Goal: Task Accomplishment & Management: Manage account settings

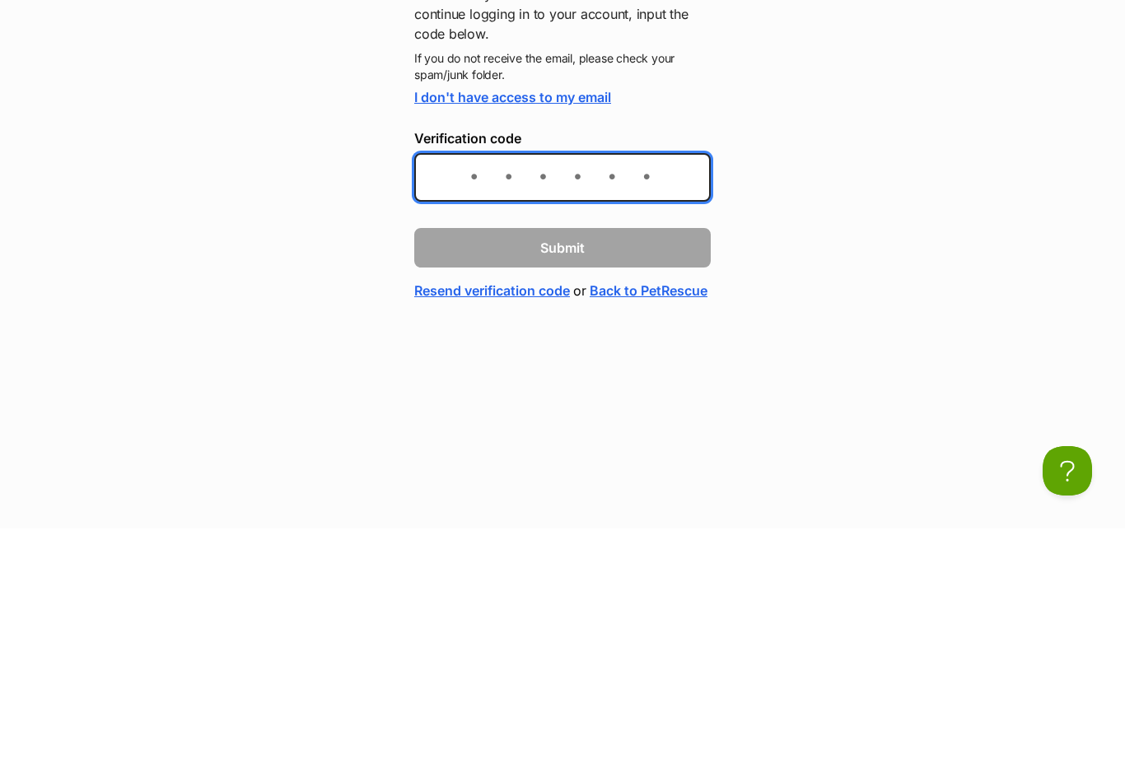
click at [511, 388] on input "Verification code" at bounding box center [562, 412] width 296 height 49
paste input "df4fca"
type input "df4fca"
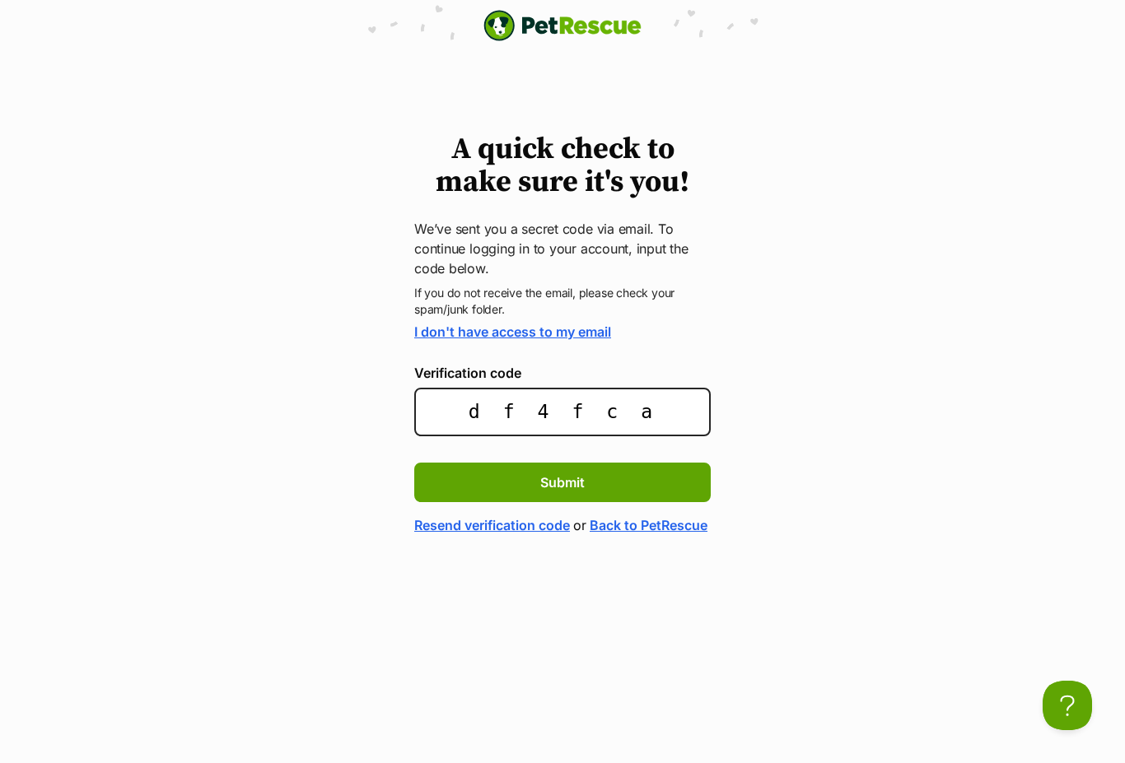
click at [554, 483] on span "Submit" at bounding box center [562, 483] width 44 height 20
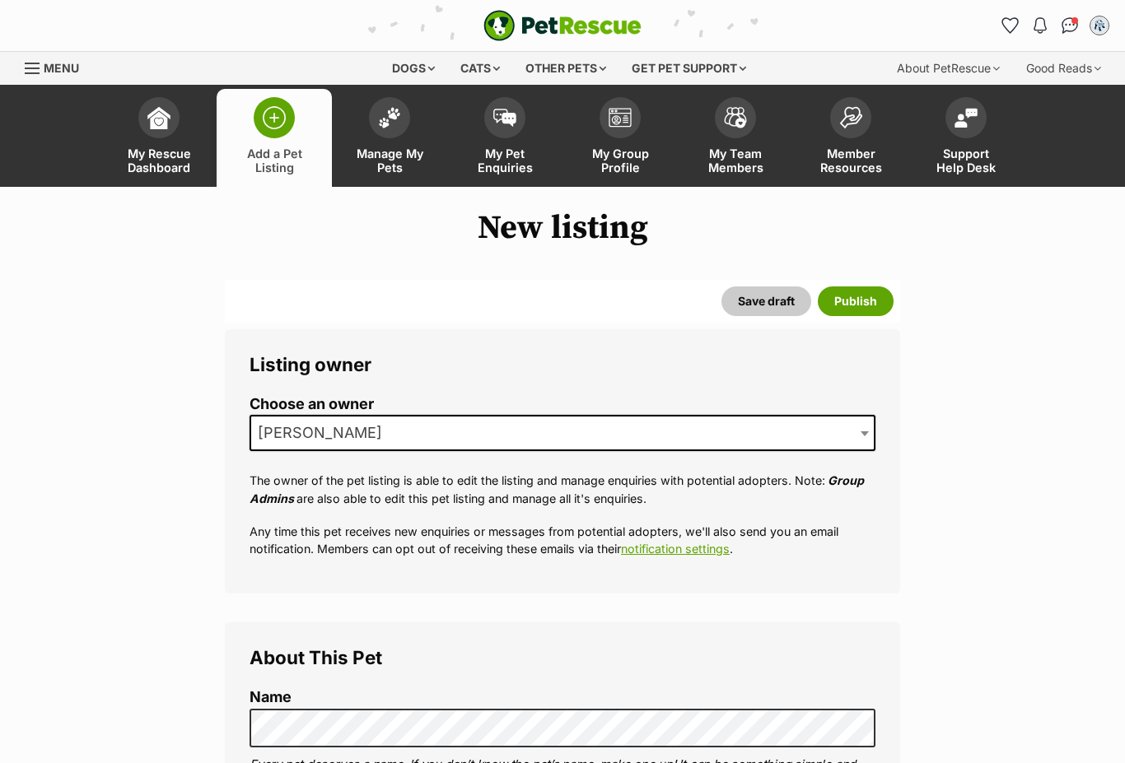
click at [153, 143] on link "My Rescue Dashboard" at bounding box center [158, 138] width 115 height 98
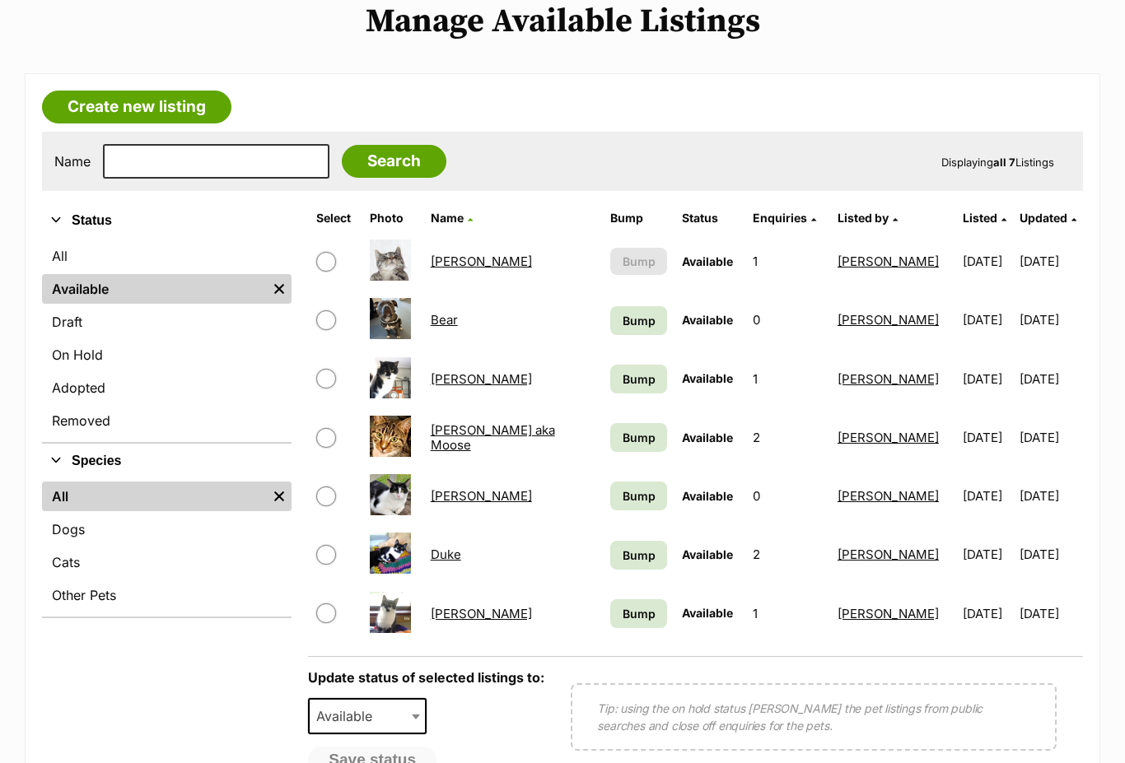
scroll to position [207, 0]
click at [458, 320] on link "Bear" at bounding box center [444, 320] width 27 height 16
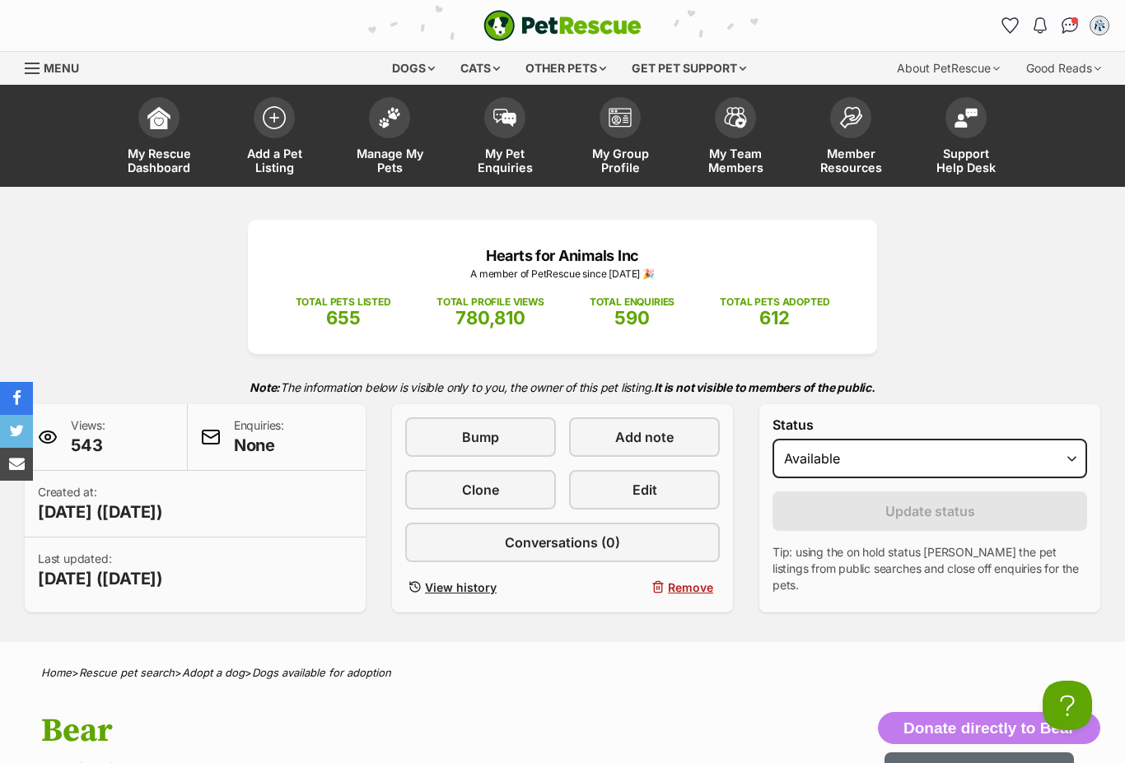
click at [389, 128] on span at bounding box center [389, 117] width 41 height 41
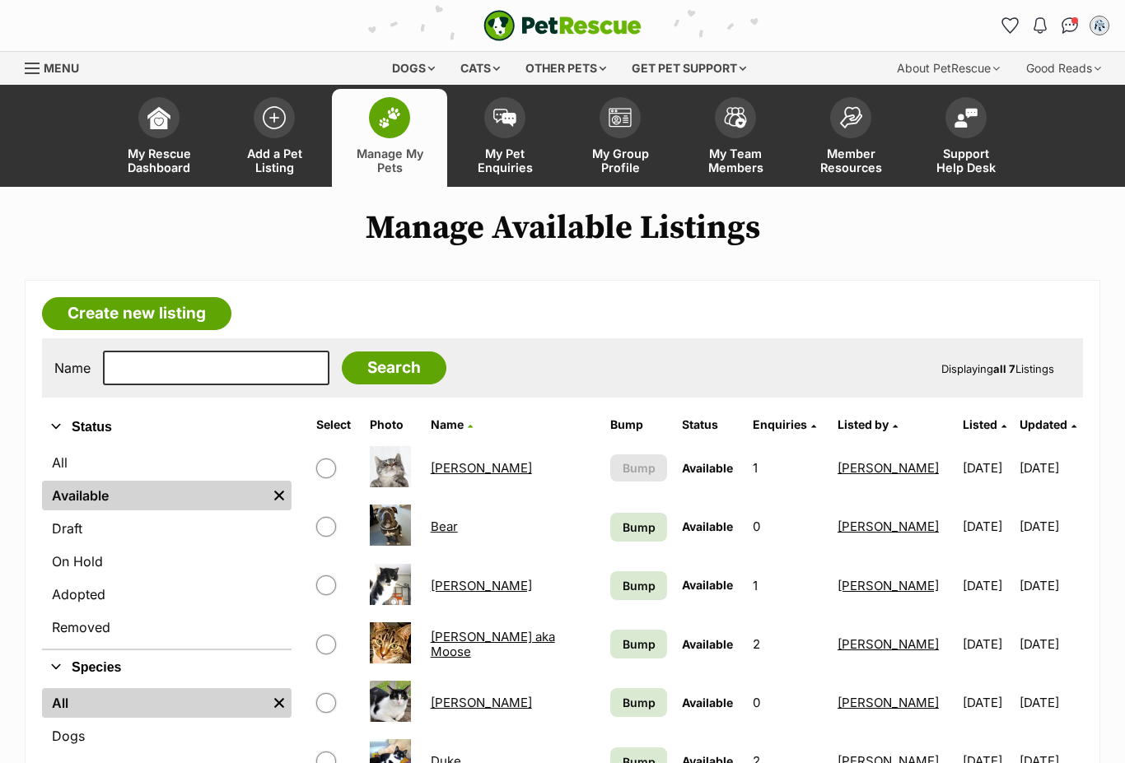
click at [447, 466] on link "[PERSON_NAME]" at bounding box center [481, 468] width 101 height 16
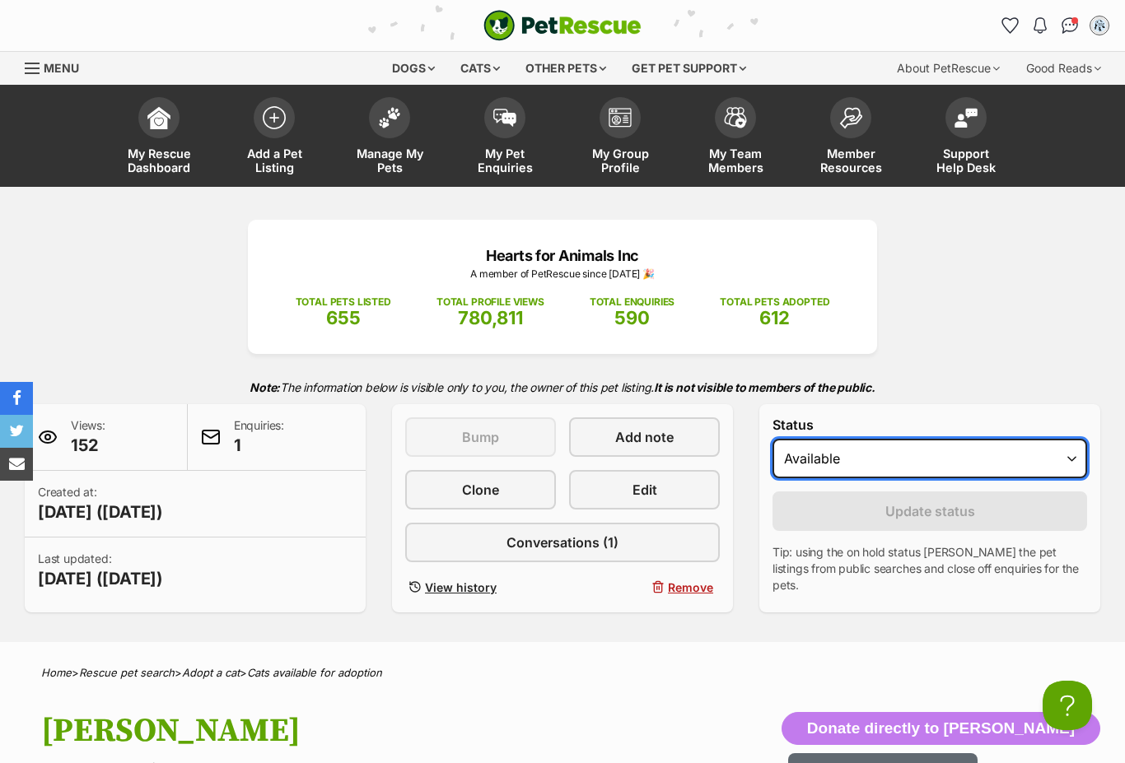
click at [1066, 460] on select "Draft - not available as listing has enquires Available On hold Adopted" at bounding box center [929, 459] width 315 height 40
select select "on_hold"
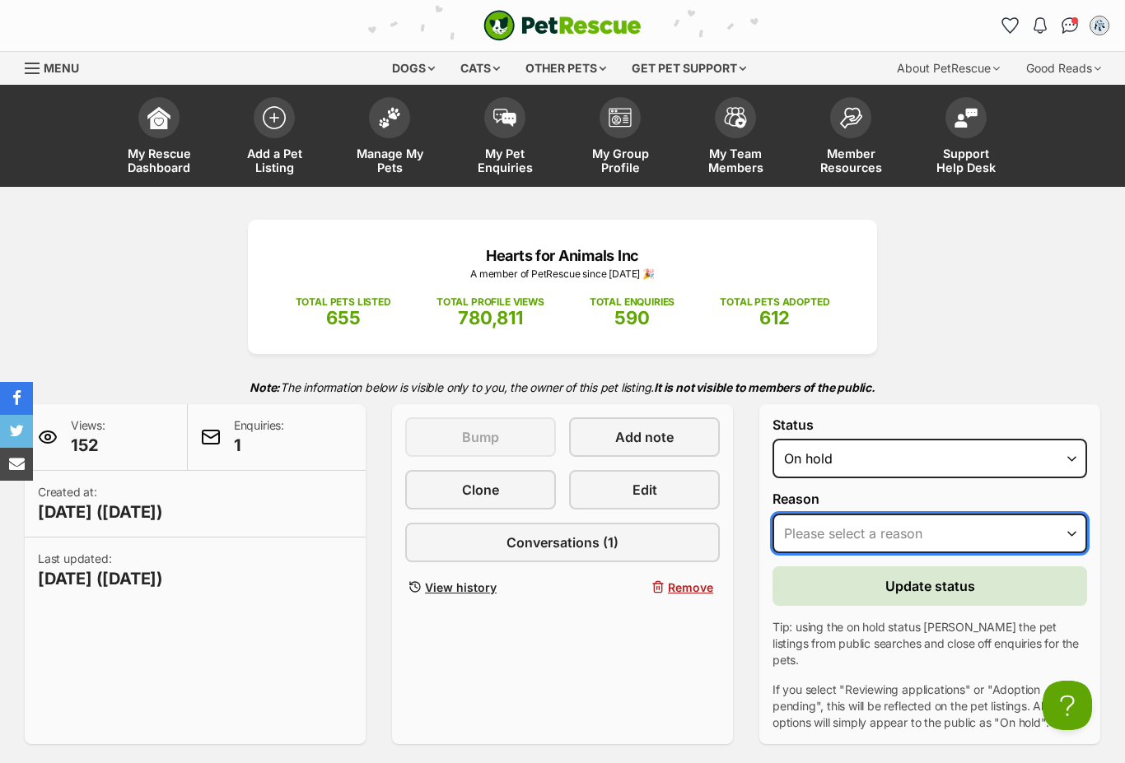
click at [1067, 532] on select "Please select a reason Medical reasons Reviewing applications Adoption pending …" at bounding box center [929, 534] width 315 height 40
select select "adoption_pending"
click at [926, 595] on span "Update status" at bounding box center [930, 586] width 90 height 20
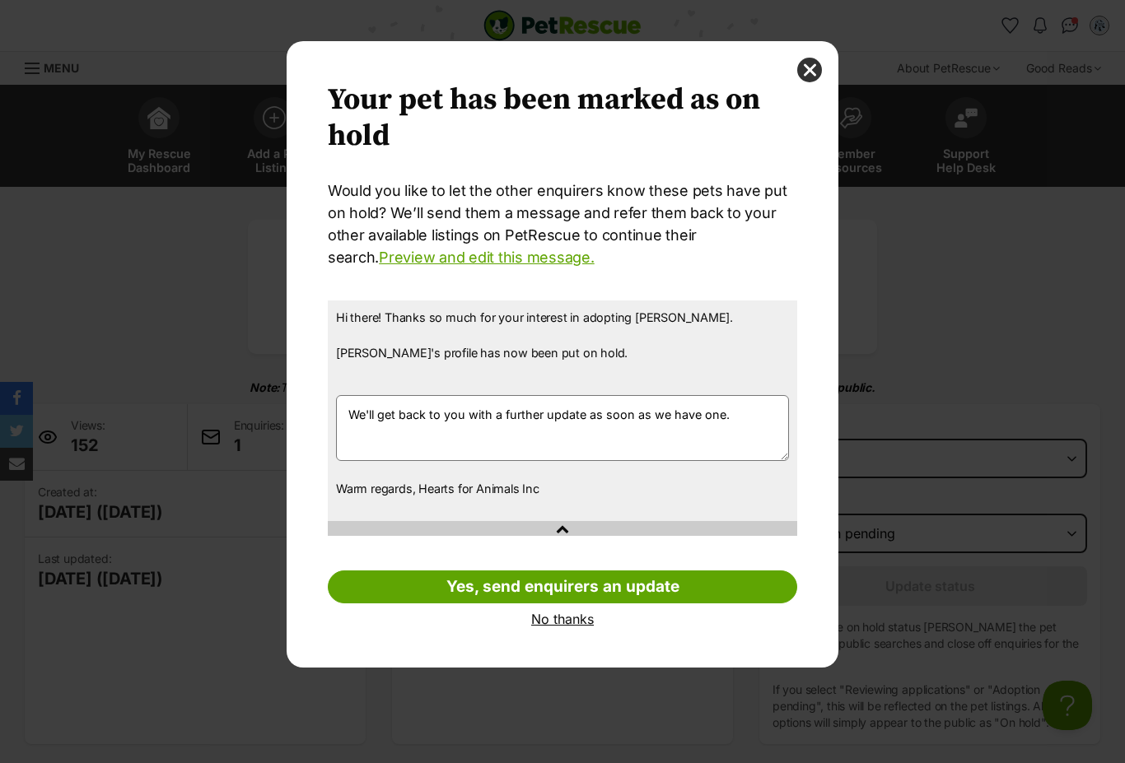
click at [562, 621] on link "No thanks" at bounding box center [562, 619] width 469 height 15
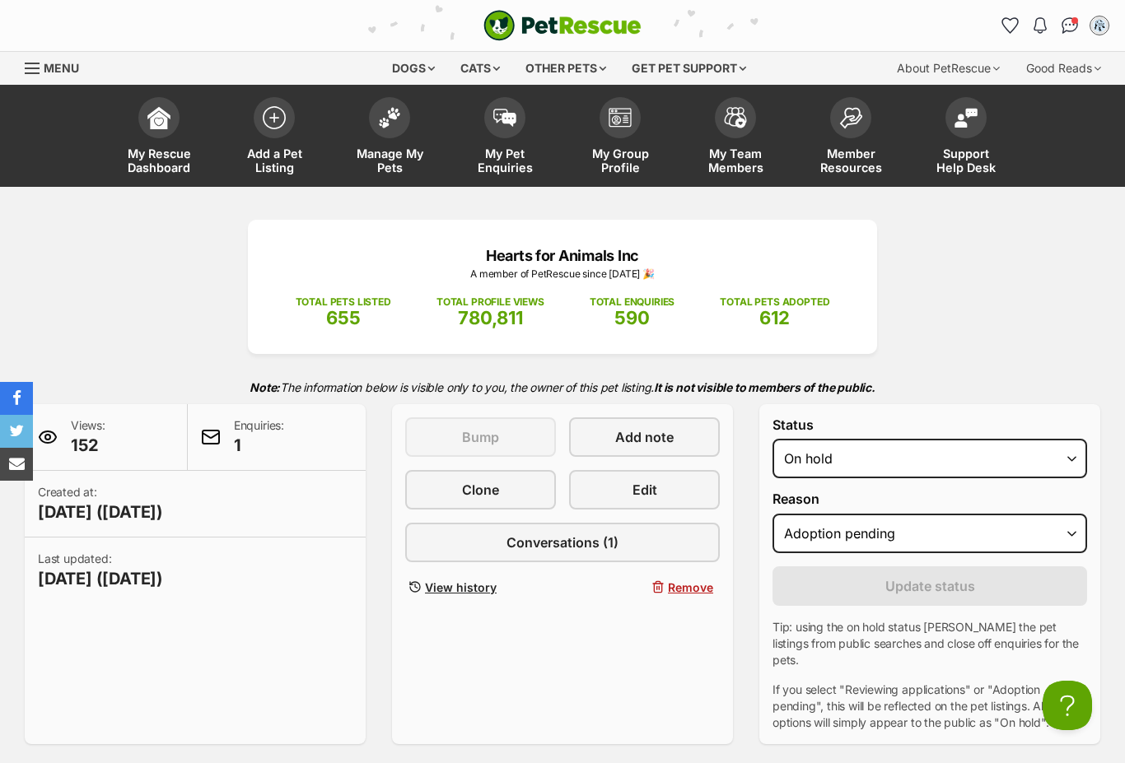
click at [389, 126] on span at bounding box center [389, 117] width 41 height 41
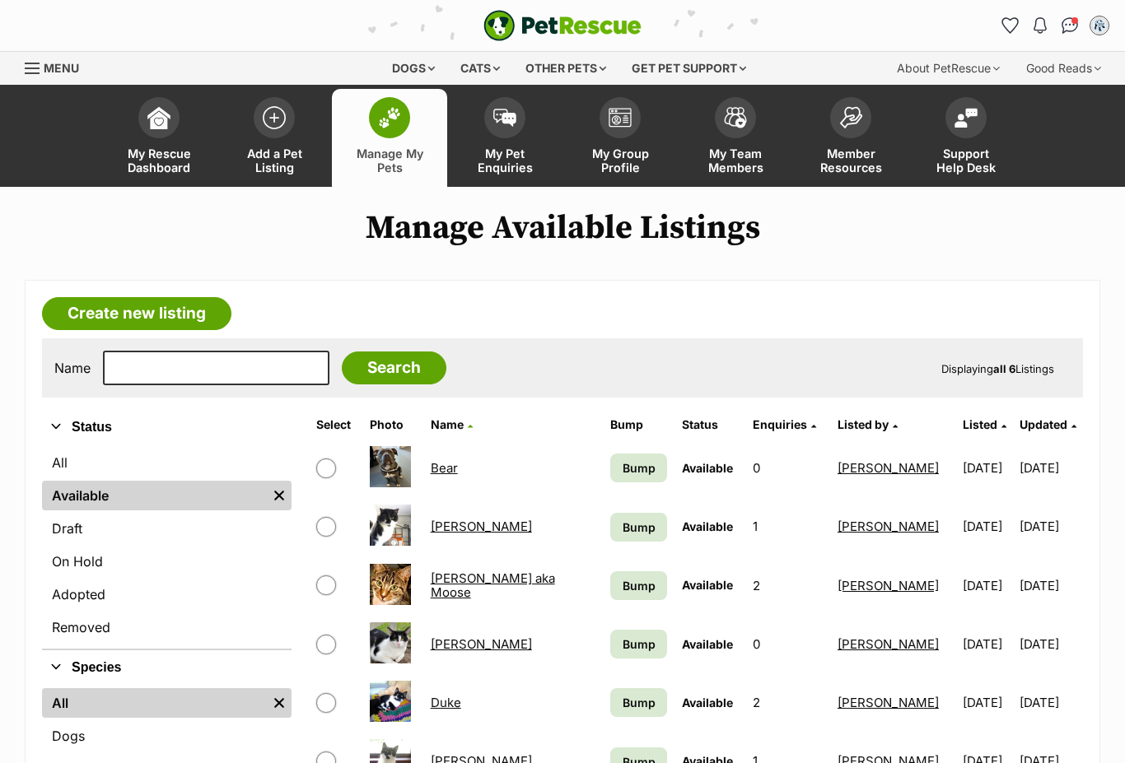
click at [623, 531] on span "Bump" at bounding box center [639, 527] width 33 height 17
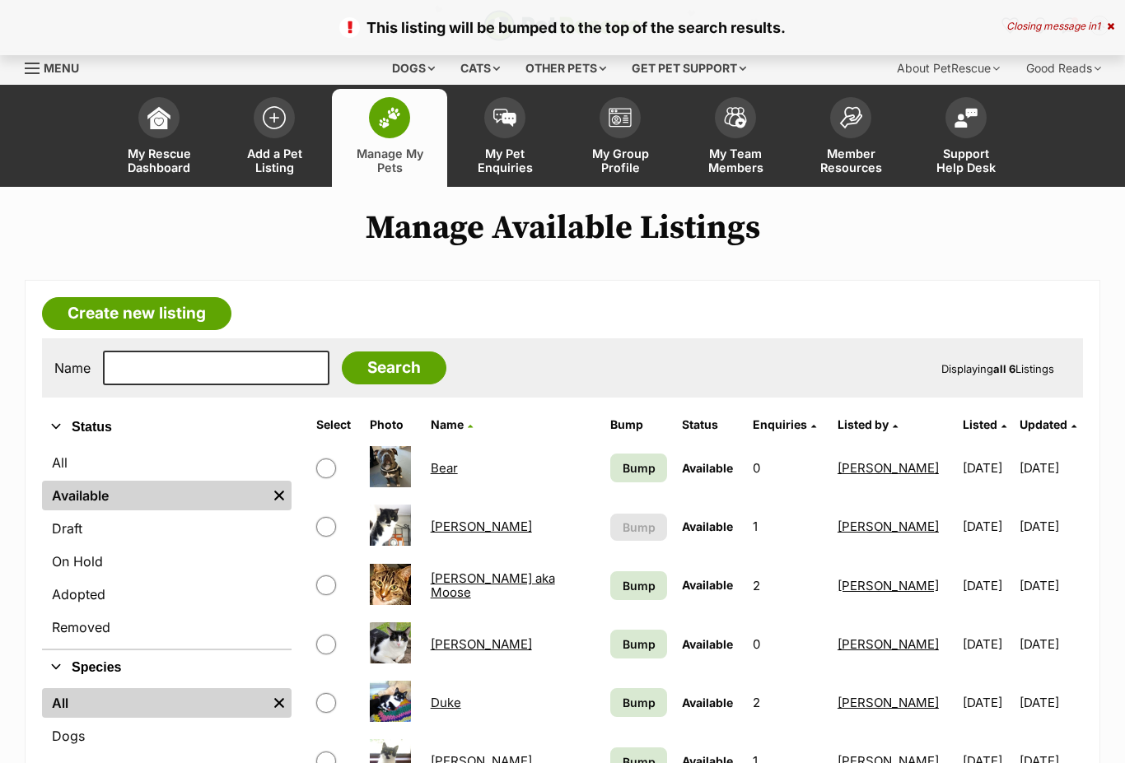
click at [623, 471] on span "Bump" at bounding box center [639, 468] width 33 height 17
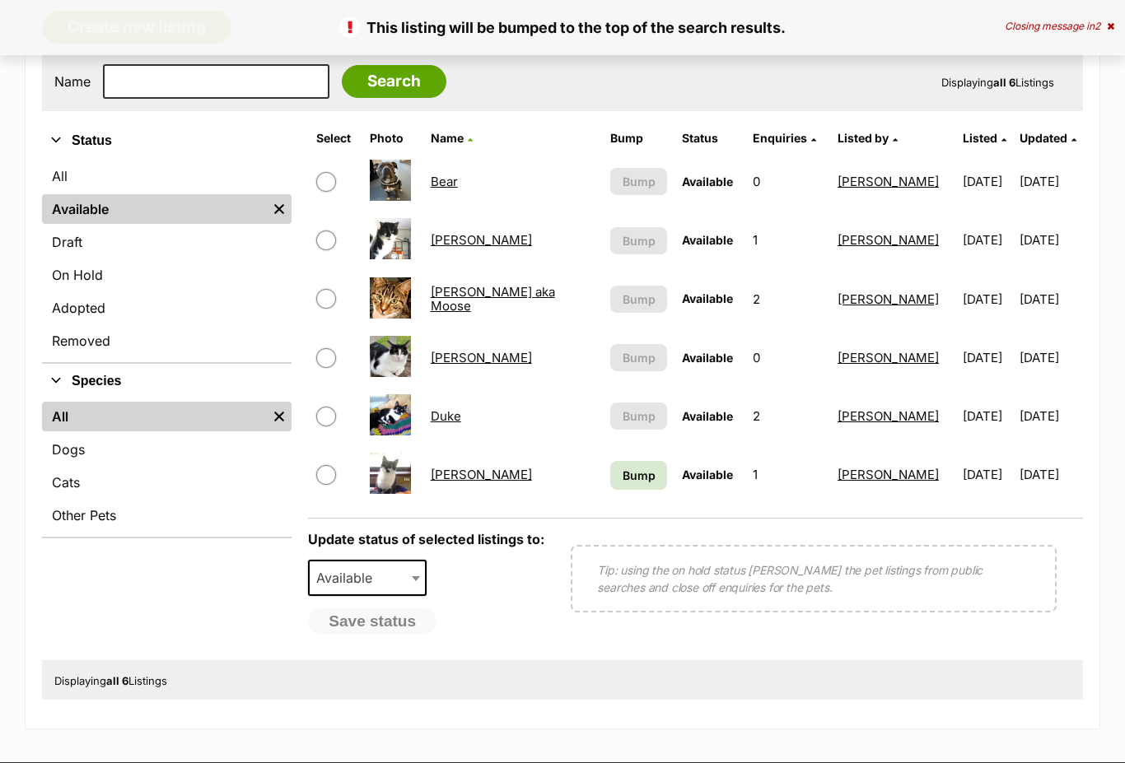
click at [623, 480] on span "Bump" at bounding box center [639, 476] width 33 height 17
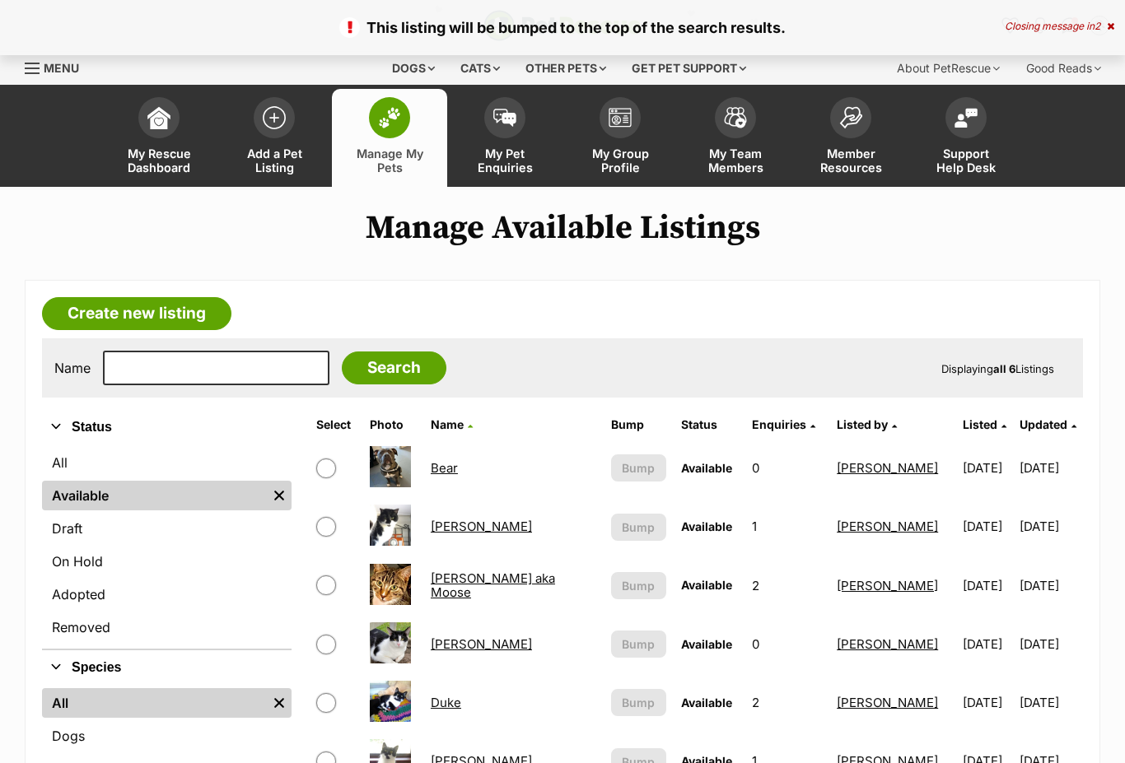
click at [16, 62] on div "Dogs Find a dog on PetRescue View all dogs Browse all of the doggos looking for…" at bounding box center [562, 68] width 1125 height 33
click at [29, 69] on span "Menu" at bounding box center [32, 69] width 15 height 2
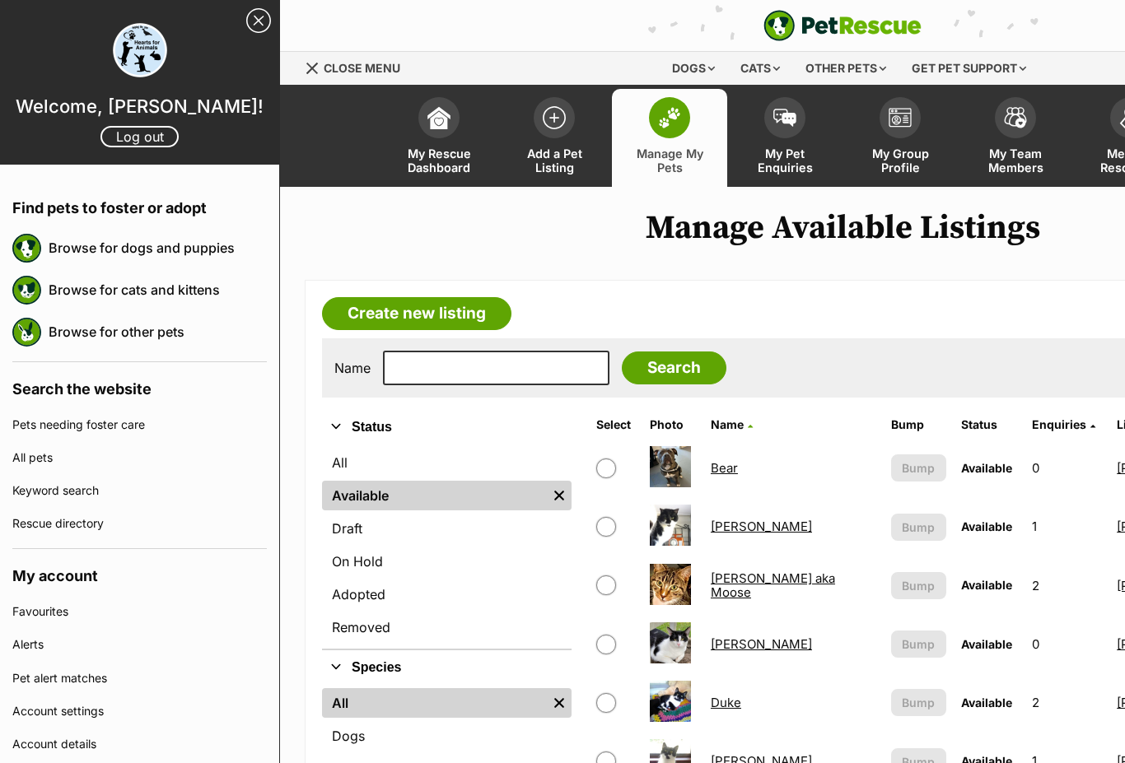
click at [140, 147] on link "Log out" at bounding box center [139, 136] width 78 height 21
